Goal: Navigation & Orientation: Go to known website

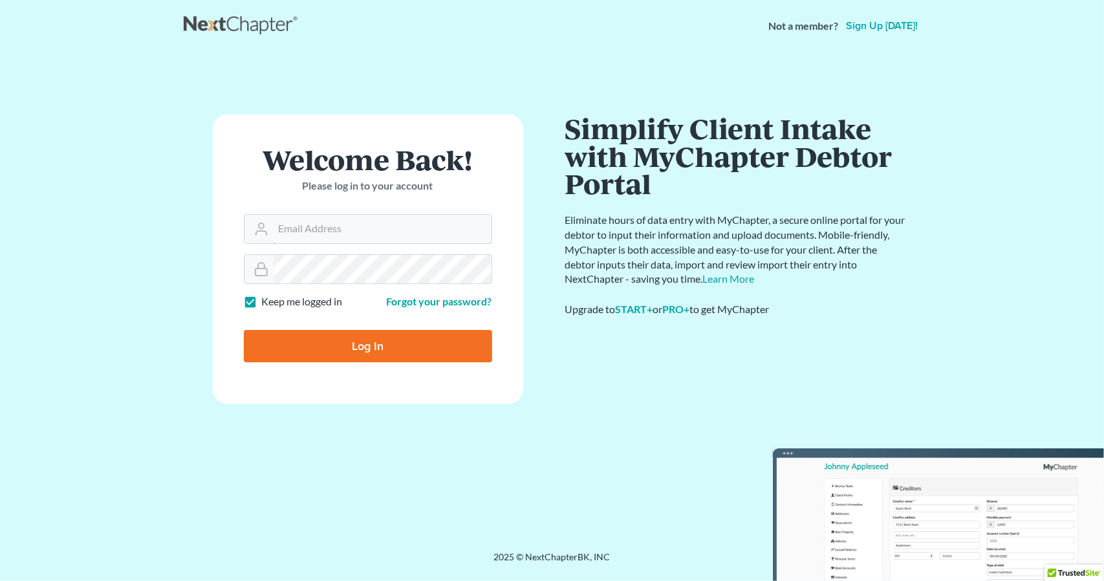
type input "tom@severinlawfirm.com"
click at [359, 348] on input "Log In" at bounding box center [368, 346] width 248 height 32
type input "Thinking..."
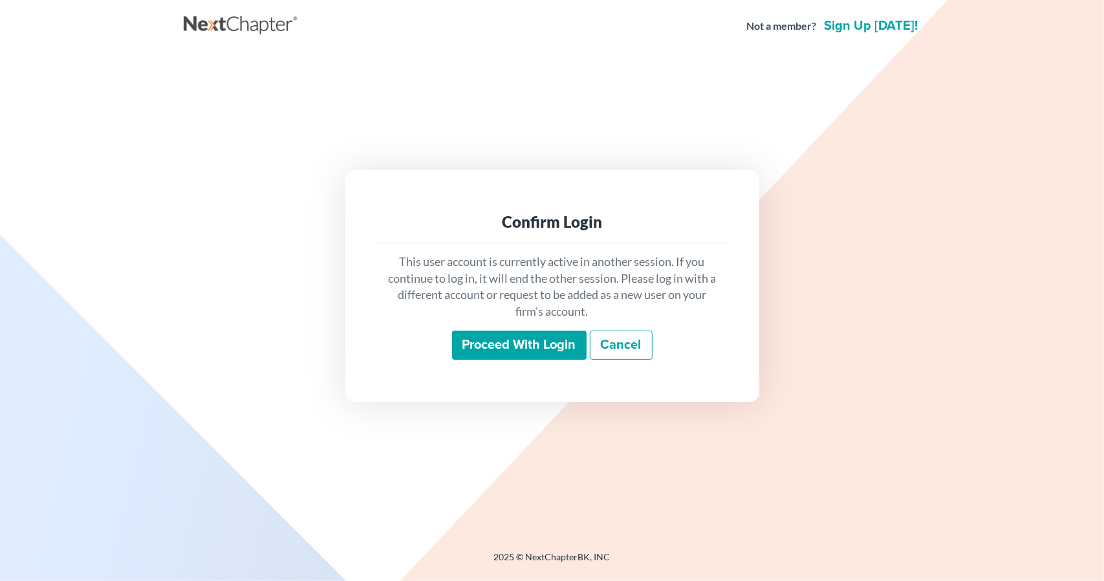
click at [538, 349] on input "Proceed with login" at bounding box center [519, 345] width 134 height 30
